Goal: Task Accomplishment & Management: Manage account settings

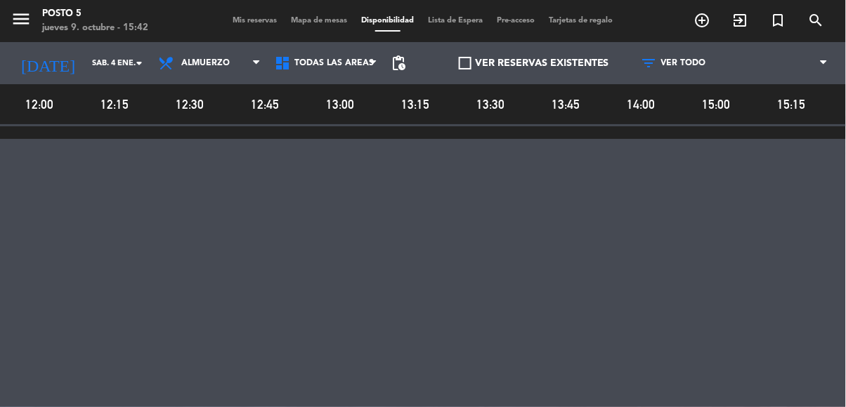
click at [328, 17] on span "Mapa de mesas" at bounding box center [319, 21] width 70 height 8
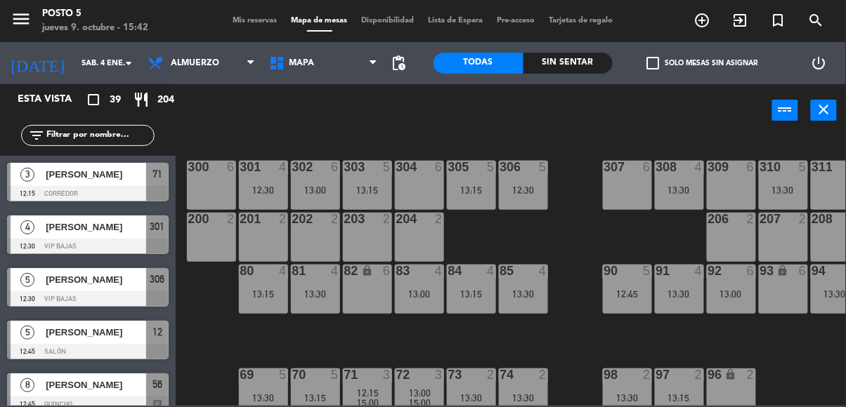
click at [827, 112] on icon "close" at bounding box center [823, 109] width 17 height 17
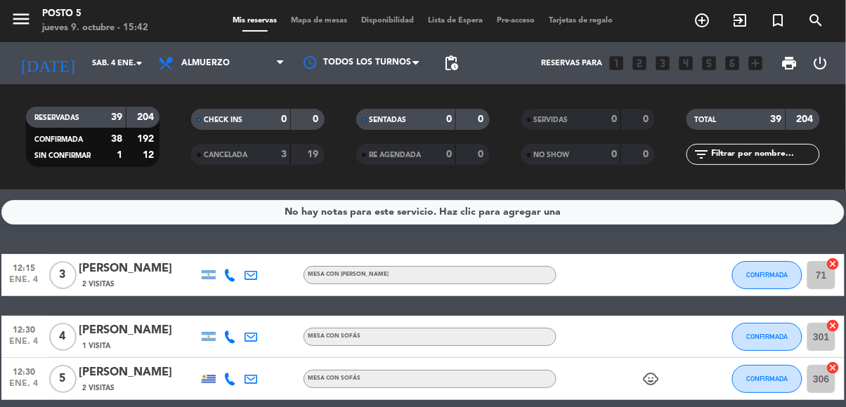
click at [787, 69] on span "print" at bounding box center [789, 63] width 17 height 17
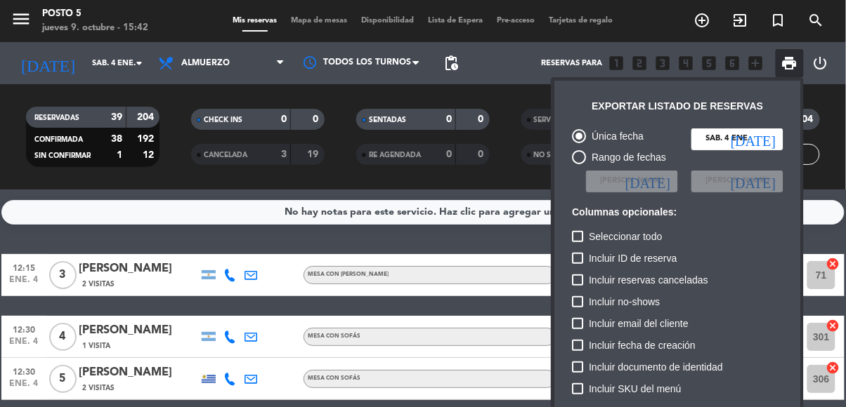
click at [399, 18] on div at bounding box center [423, 203] width 846 height 407
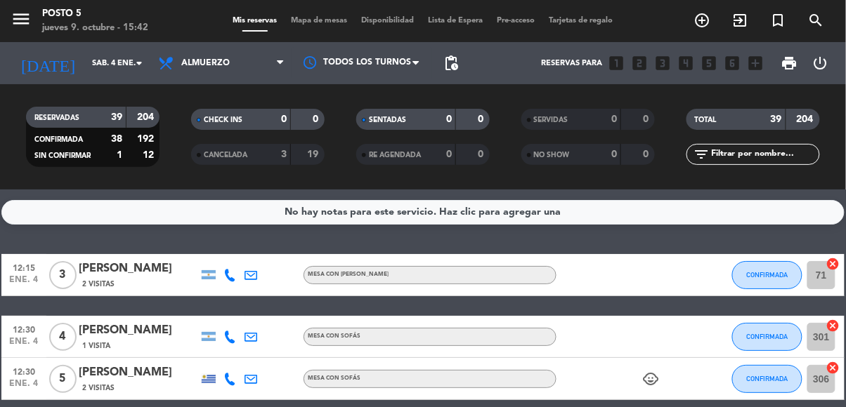
click at [791, 68] on span "print" at bounding box center [789, 63] width 17 height 17
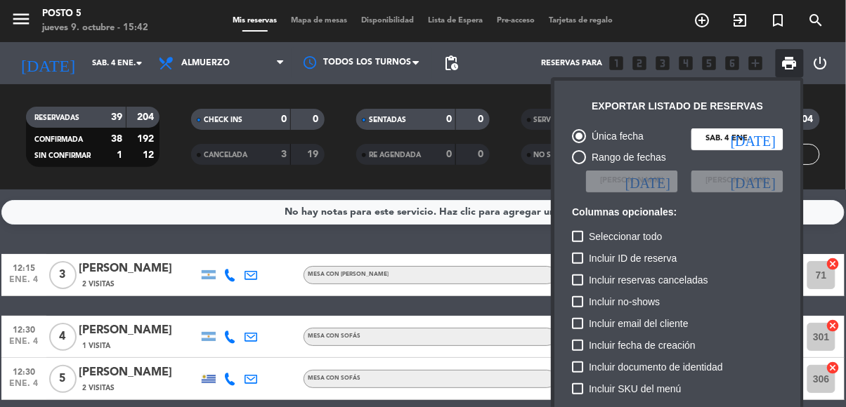
click at [325, 19] on div at bounding box center [423, 203] width 846 height 407
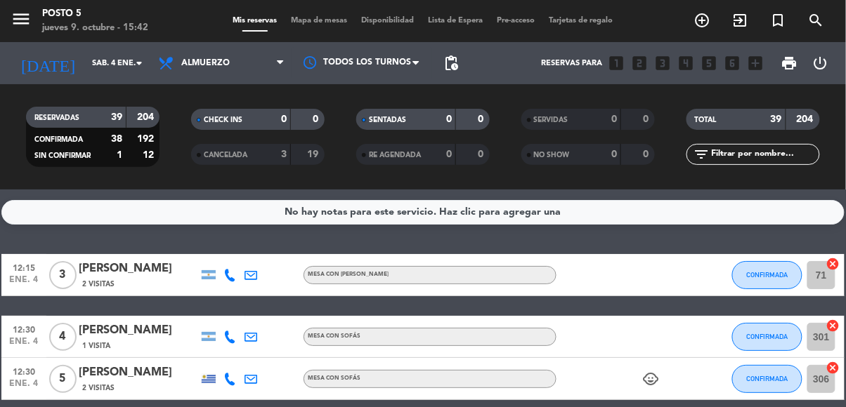
click at [326, 17] on span "Mapa de mesas" at bounding box center [319, 21] width 70 height 8
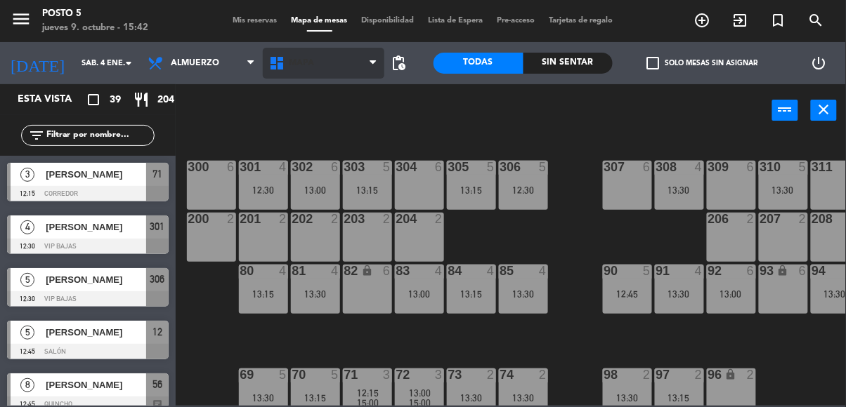
click at [299, 63] on span "MAPA" at bounding box center [301, 63] width 25 height 10
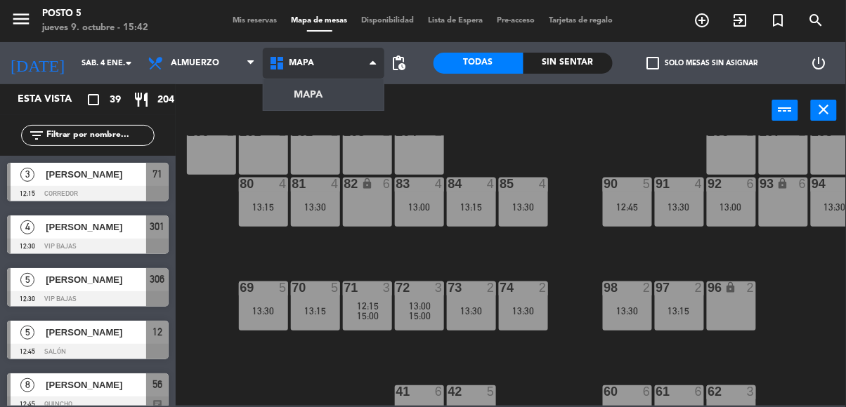
scroll to position [91, 0]
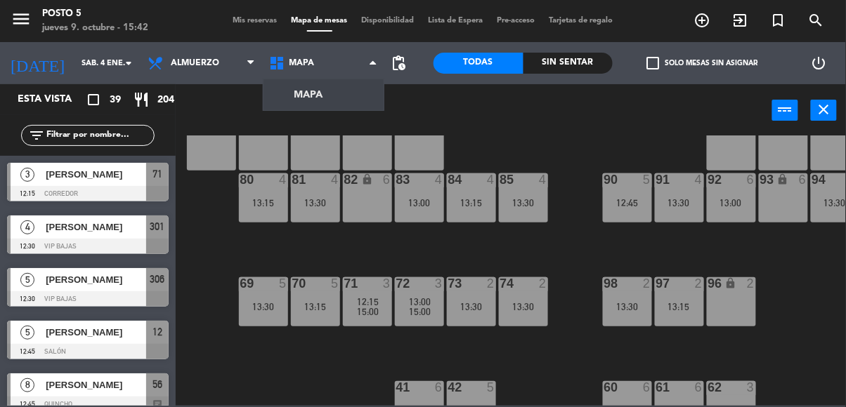
click at [402, 17] on span "Disponibilidad" at bounding box center [388, 21] width 67 height 8
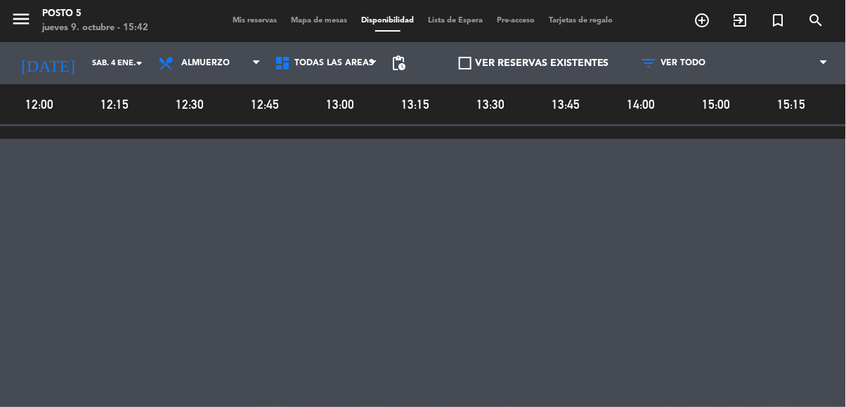
click at [254, 17] on span "Mis reservas" at bounding box center [255, 21] width 58 height 8
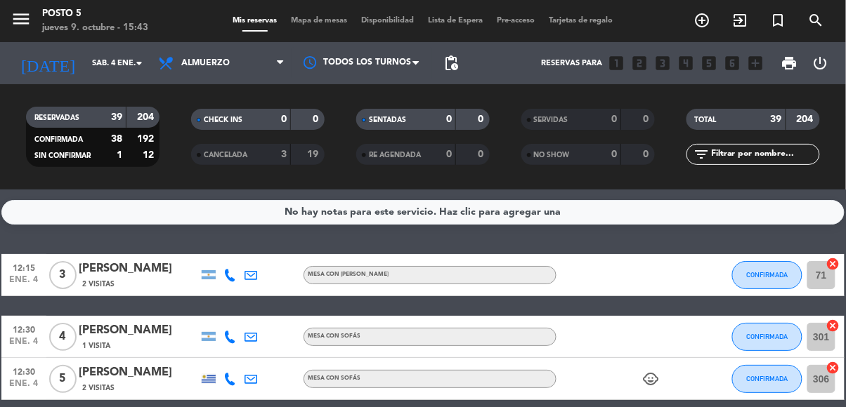
click at [804, 116] on strong "204" at bounding box center [807, 119] width 20 height 10
click at [767, 158] on input "text" at bounding box center [764, 154] width 109 height 15
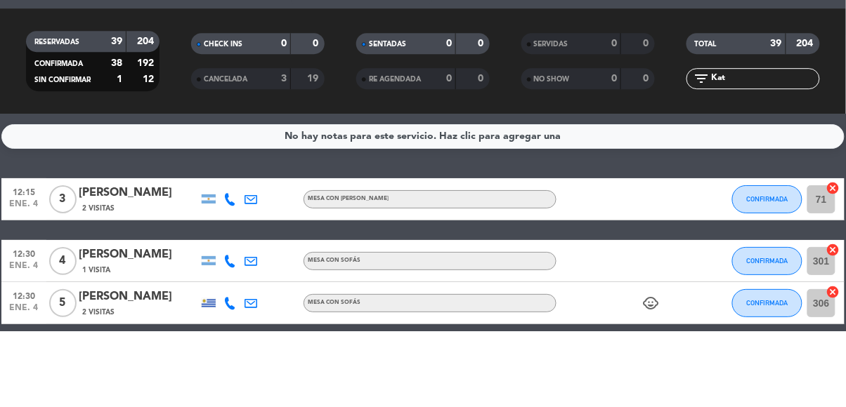
type input "[PERSON_NAME]"
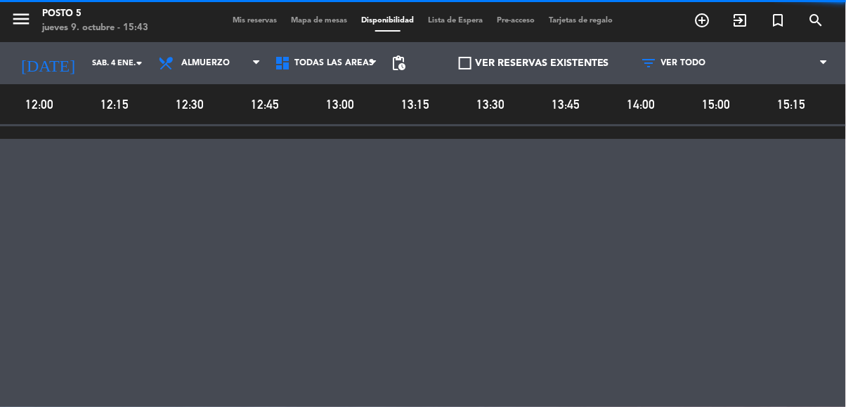
click at [98, 27] on div "jueves 9. octubre - 15:43" at bounding box center [95, 28] width 106 height 14
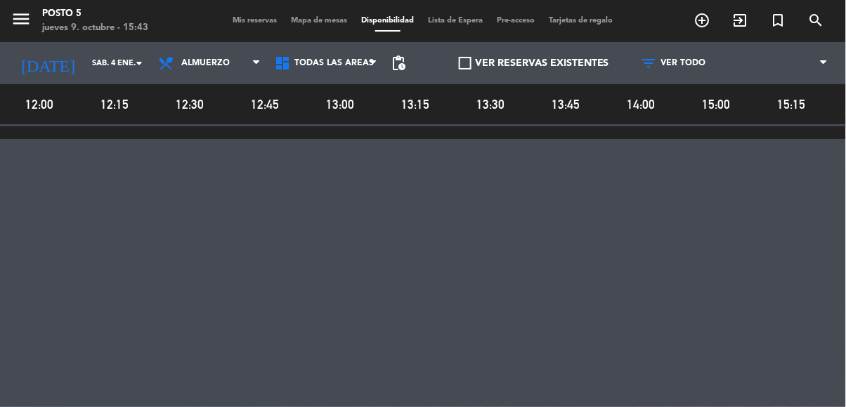
click at [124, 19] on div "Posto 5" at bounding box center [95, 14] width 106 height 14
click at [263, 17] on span "Mis reservas" at bounding box center [255, 21] width 58 height 8
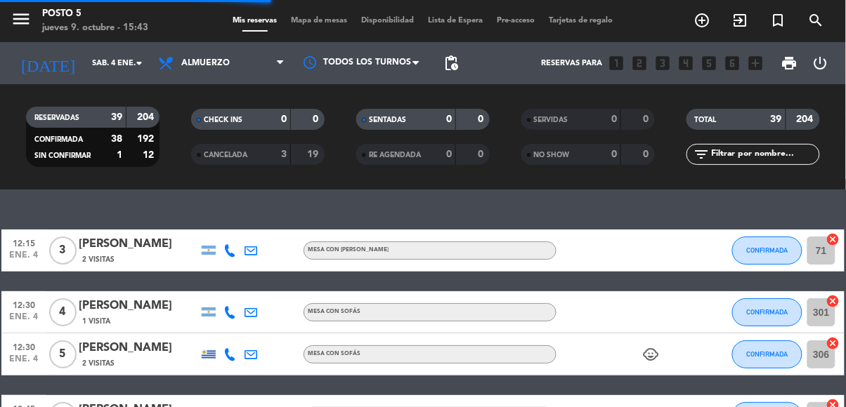
click at [79, 16] on div "Posto 5" at bounding box center [95, 14] width 106 height 14
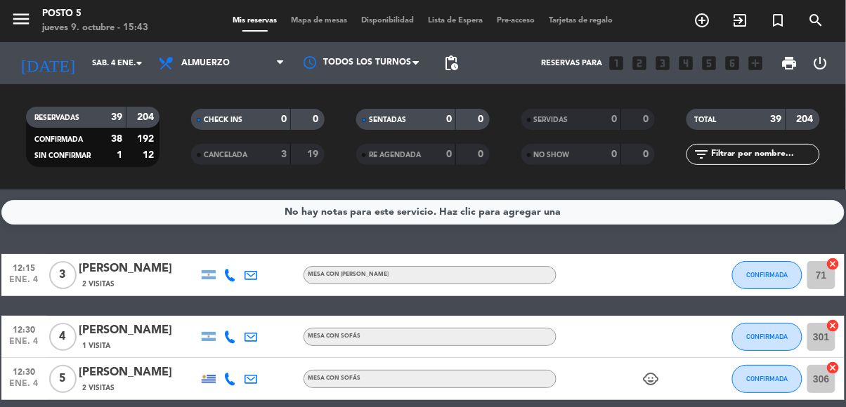
click at [134, 30] on div "jueves 9. octubre - 15:43" at bounding box center [95, 28] width 106 height 14
click at [130, 70] on input "sáb. 4 ene." at bounding box center [137, 63] width 105 height 23
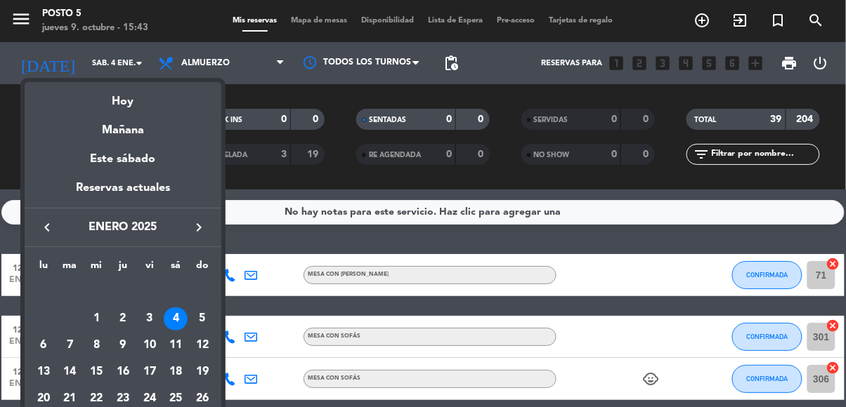
click at [206, 233] on icon "keyboard_arrow_right" at bounding box center [198, 227] width 17 height 17
click at [209, 232] on button "keyboard_arrow_right" at bounding box center [198, 227] width 25 height 18
click at [205, 230] on icon "keyboard_arrow_right" at bounding box center [198, 227] width 17 height 17
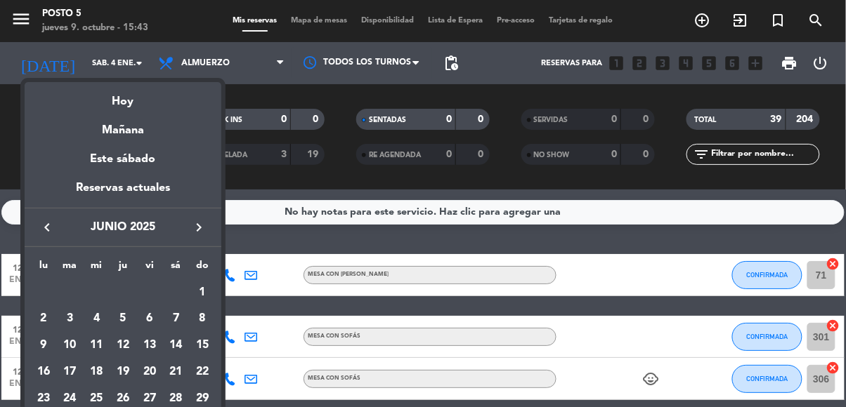
click at [205, 230] on icon "keyboard_arrow_right" at bounding box center [198, 227] width 17 height 17
click at [202, 233] on icon "keyboard_arrow_right" at bounding box center [198, 227] width 17 height 17
click at [138, 138] on div "Mañana" at bounding box center [123, 125] width 197 height 29
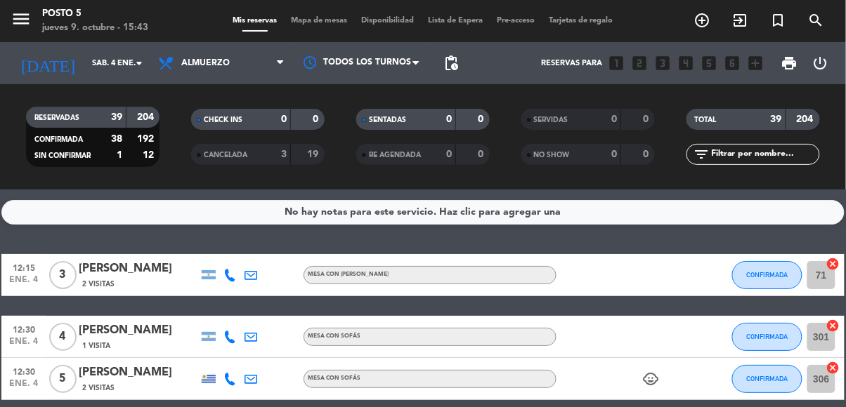
type input "vie. [DATE]"
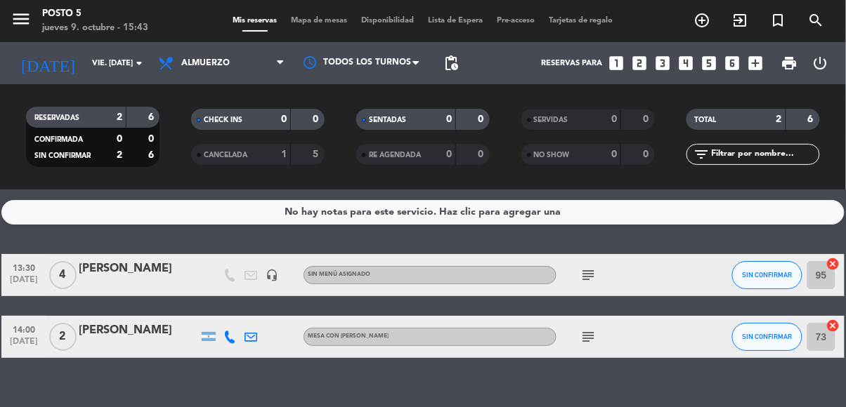
click at [771, 159] on input "text" at bounding box center [764, 154] width 109 height 15
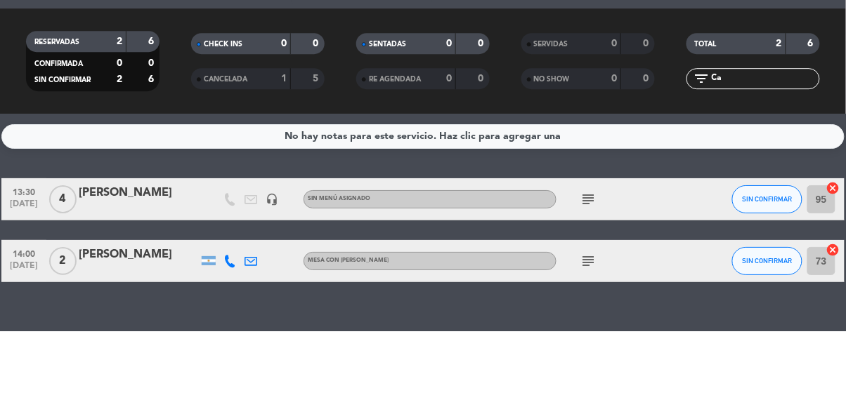
type input "C"
click at [77, 136] on div "CONFIRMADA" at bounding box center [62, 139] width 65 height 16
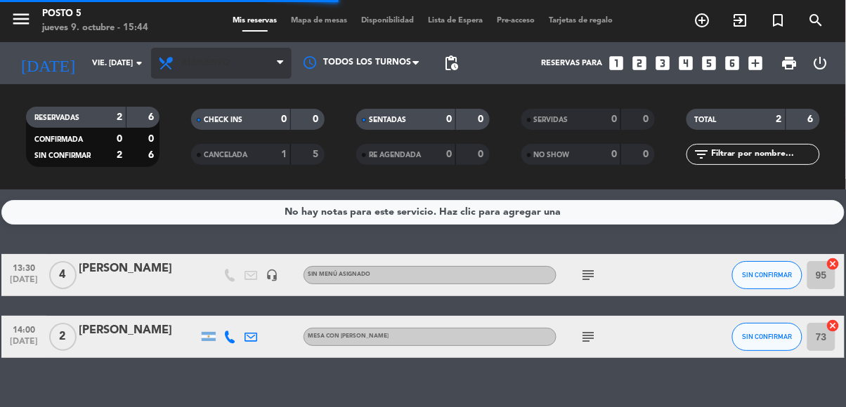
click at [208, 70] on span "Almuerzo" at bounding box center [221, 63] width 140 height 31
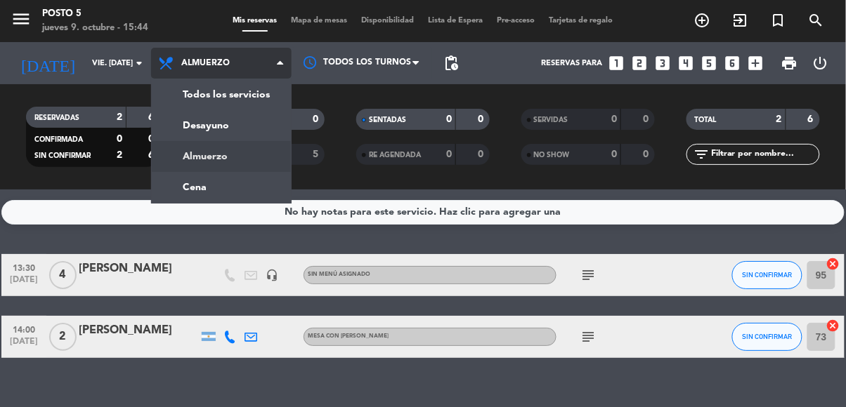
click at [213, 197] on ng-component "menu Posto 5 jueves 9. octubre - 15:44 Mis reservas Mapa de mesas Disponibilida…" at bounding box center [423, 203] width 846 height 407
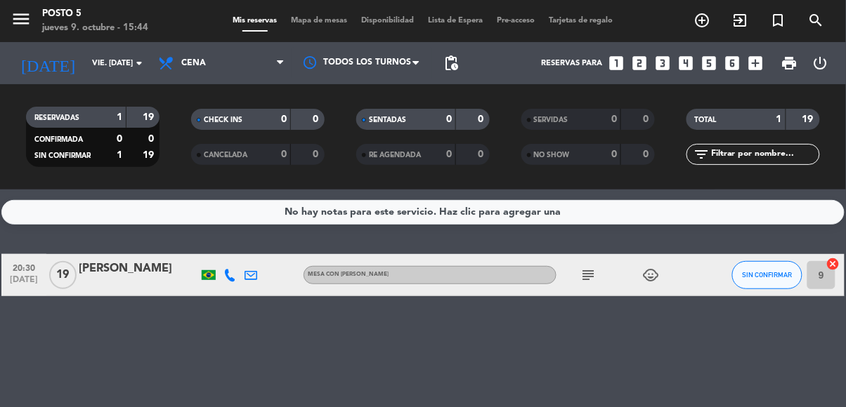
click at [154, 282] on div at bounding box center [138, 284] width 119 height 11
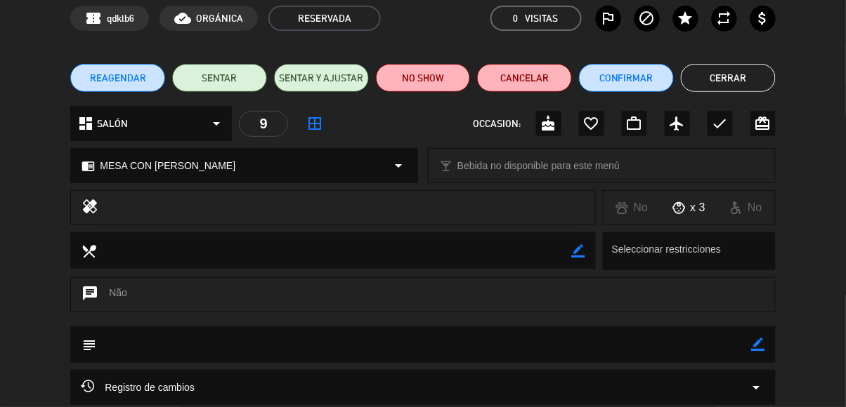
scroll to position [62, 0]
